Goal: Task Accomplishment & Management: Use online tool/utility

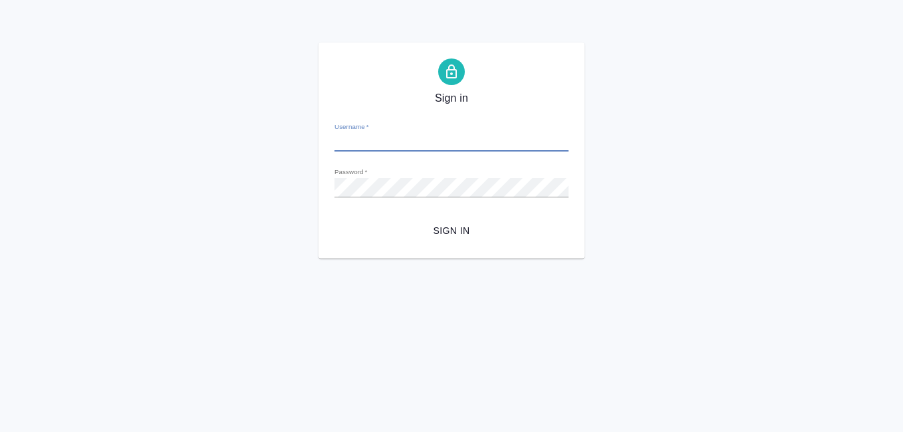
type input "[EMAIL_ADDRESS][DOMAIN_NAME]"
click at [463, 233] on span "Sign in" at bounding box center [451, 231] width 213 height 17
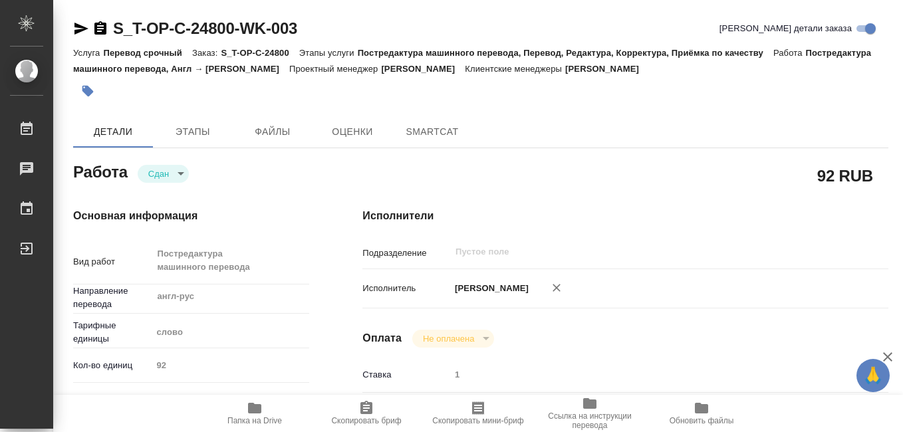
type textarea "x"
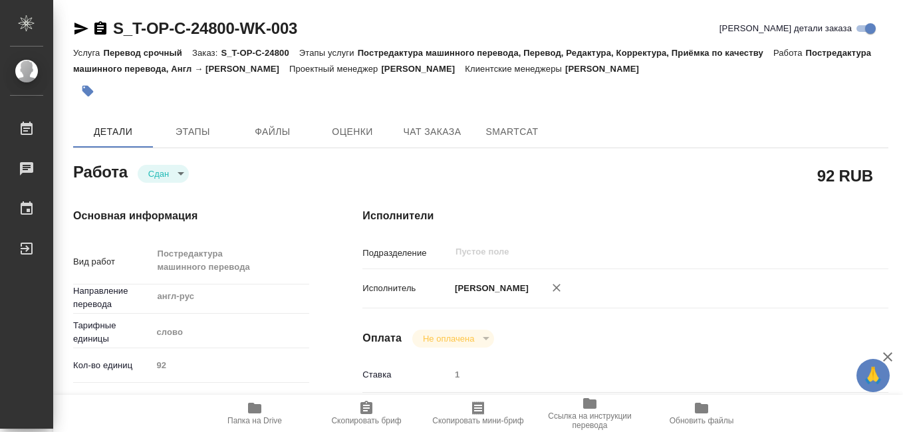
type textarea "x"
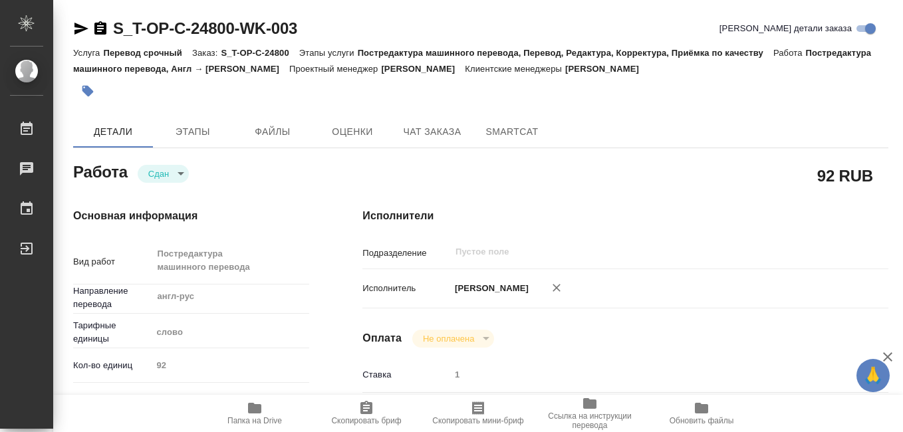
type textarea "x"
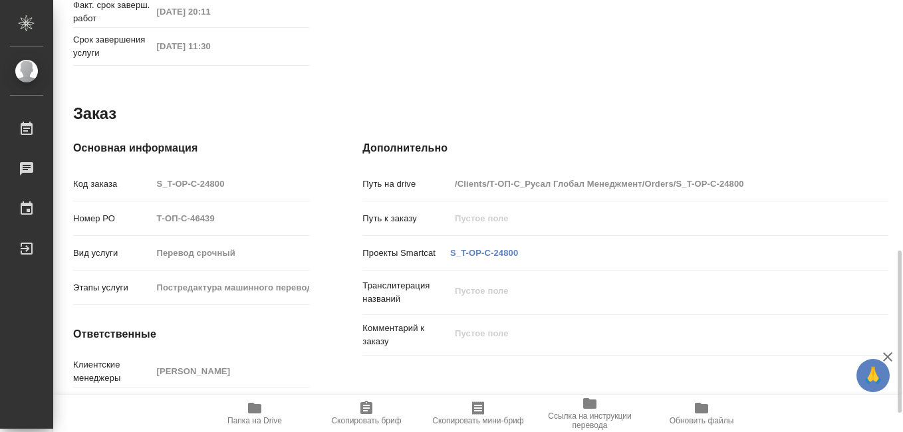
scroll to position [715, 0]
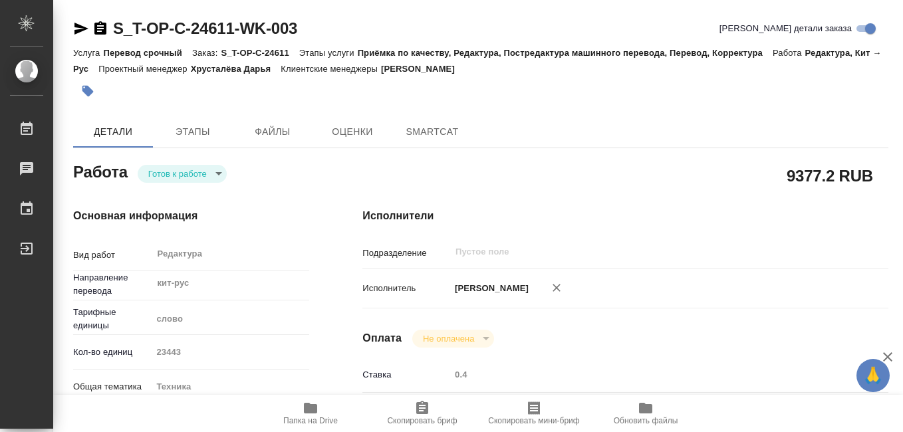
type textarea "x"
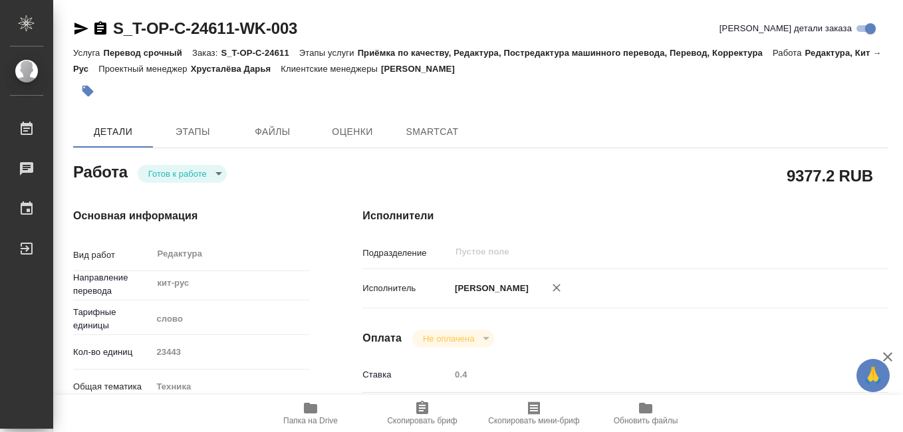
type textarea "x"
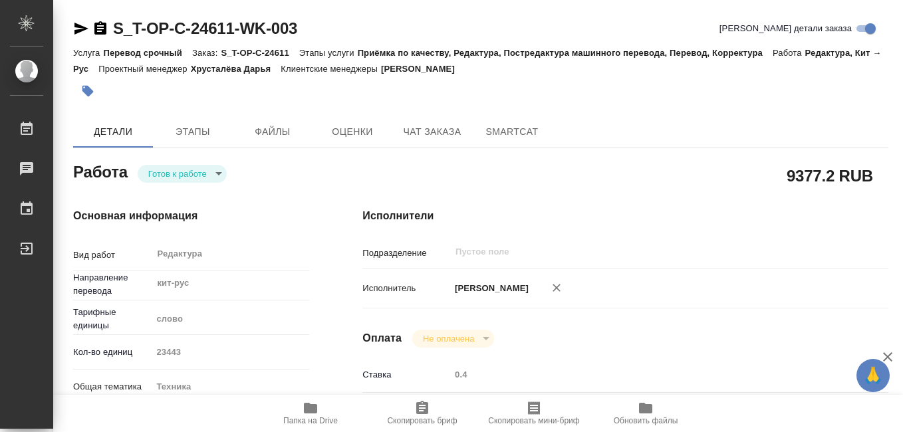
type textarea "x"
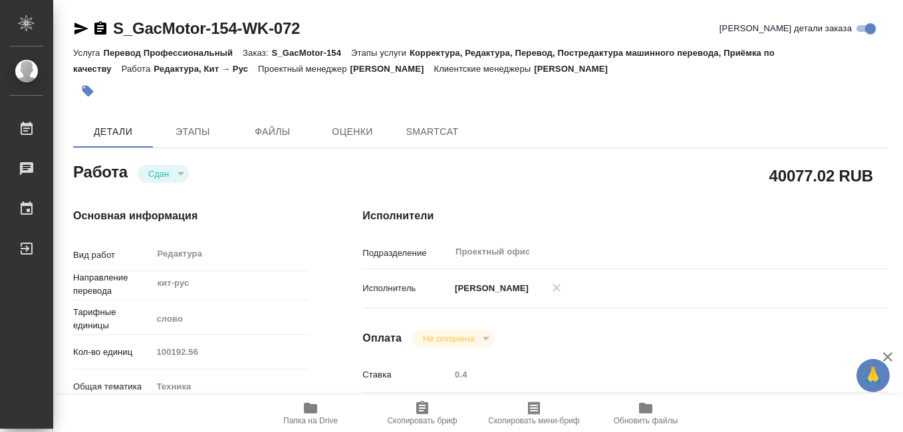
type textarea "x"
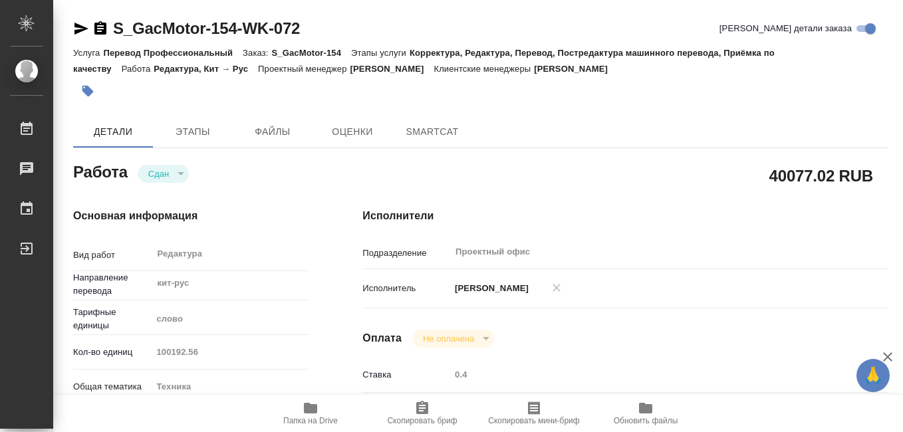
type textarea "x"
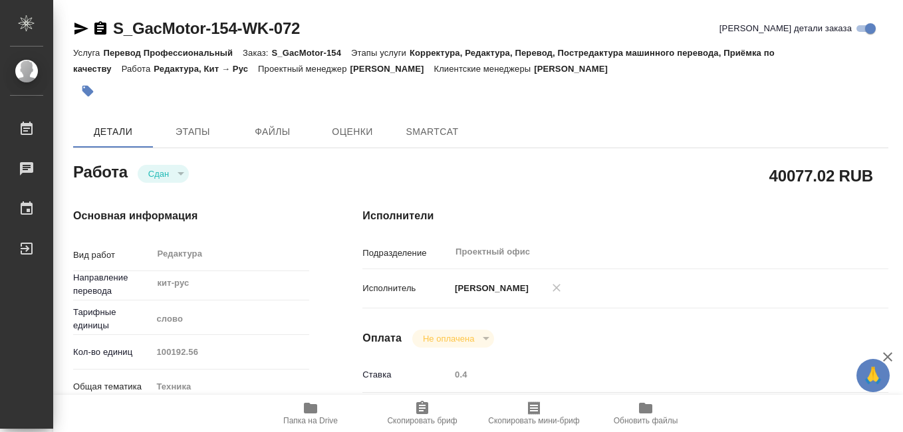
type textarea "x"
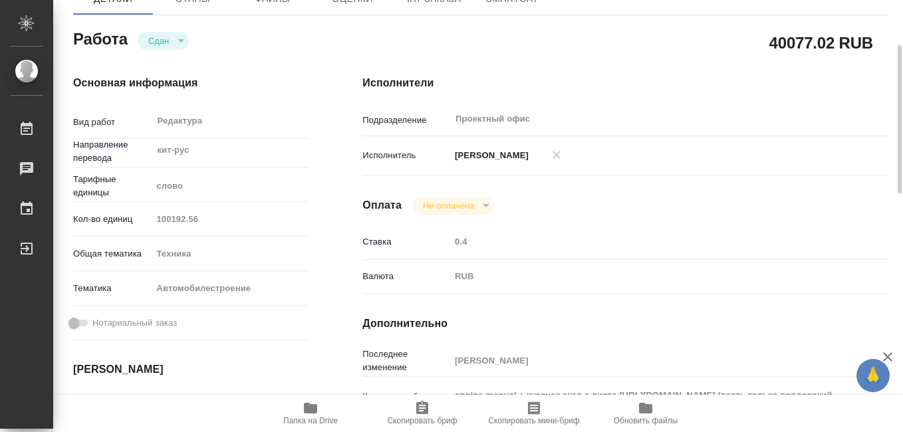
type textarea "x"
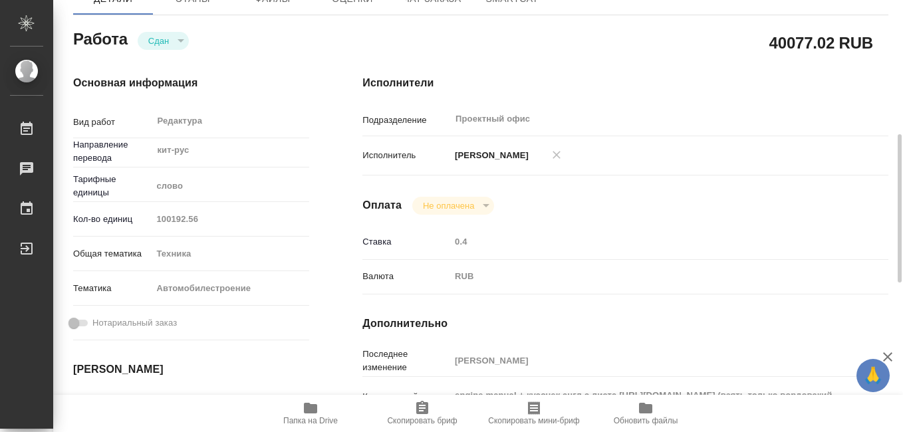
scroll to position [332, 0]
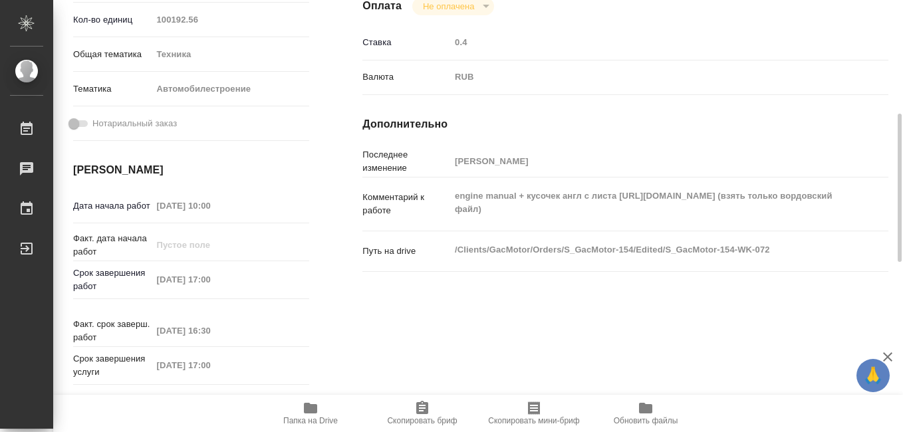
type textarea "x"
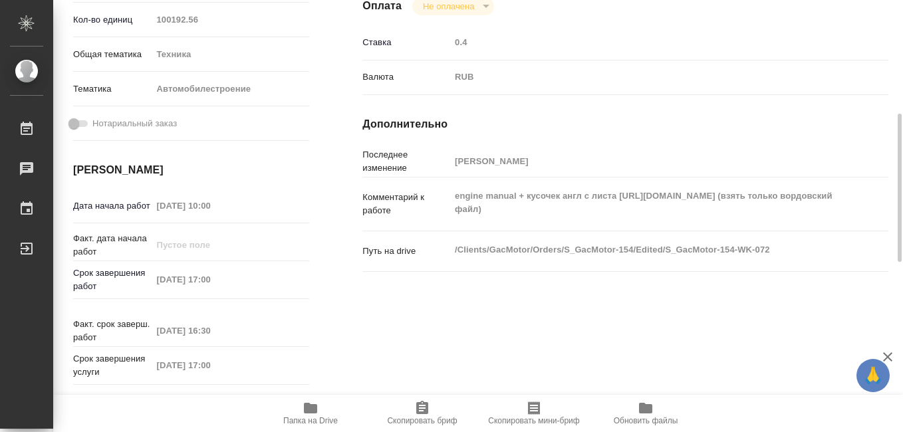
scroll to position [0, 0]
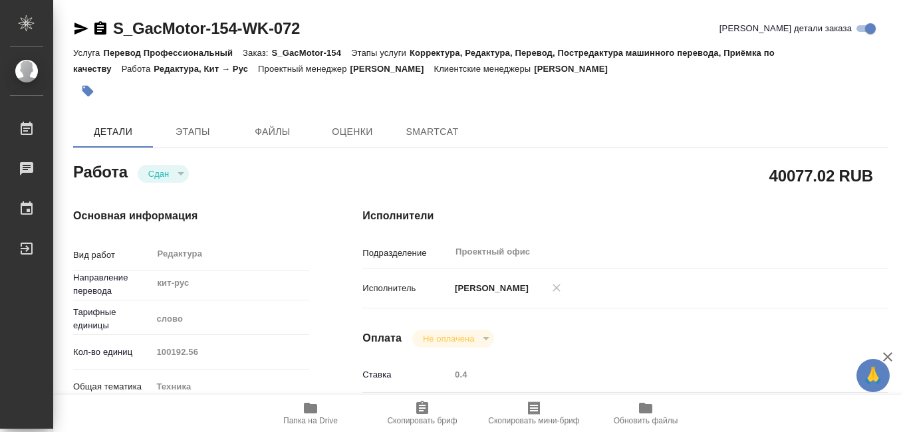
type textarea "x"
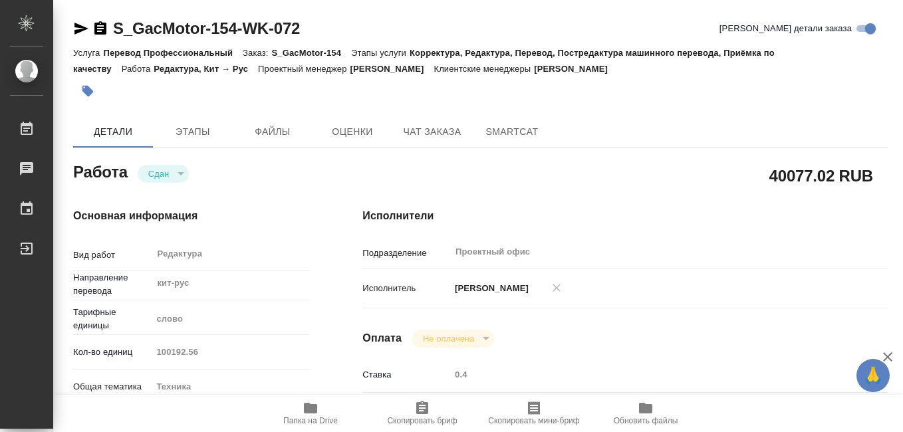
type textarea "x"
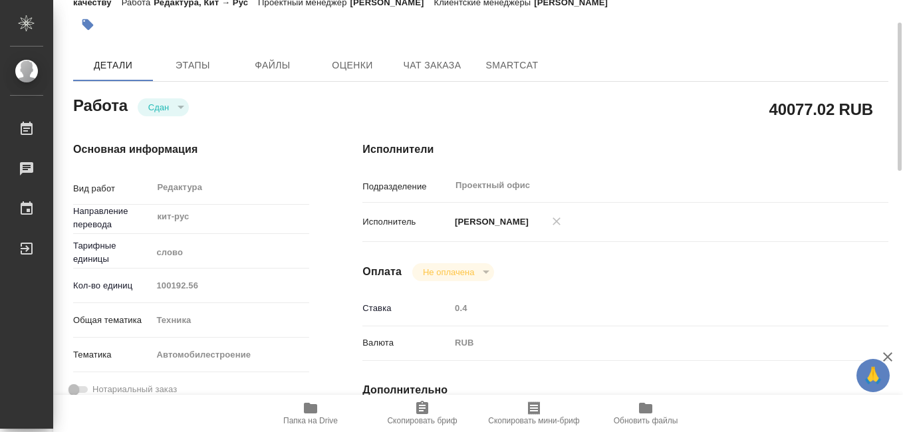
type textarea "x"
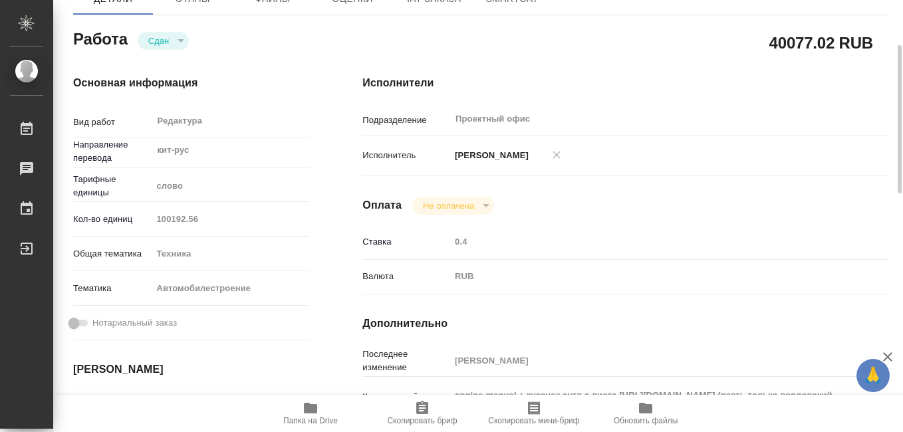
scroll to position [199, 0]
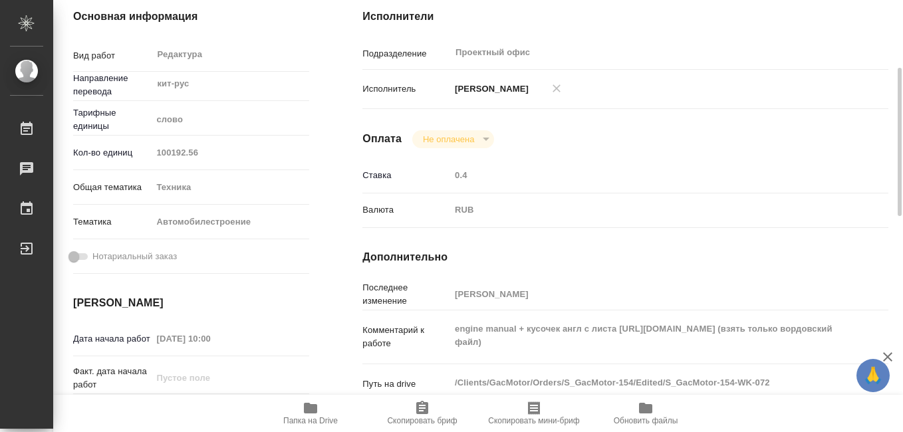
type textarea "x"
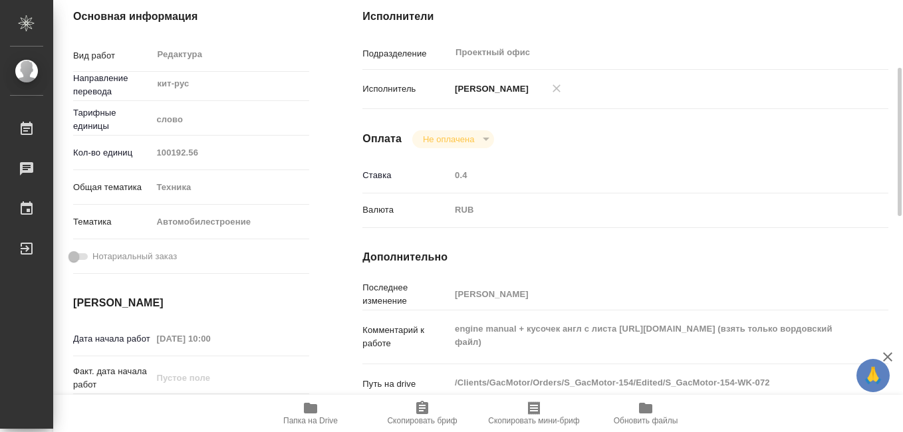
click at [313, 410] on icon "button" at bounding box center [310, 408] width 13 height 11
